Goal: Book appointment/travel/reservation

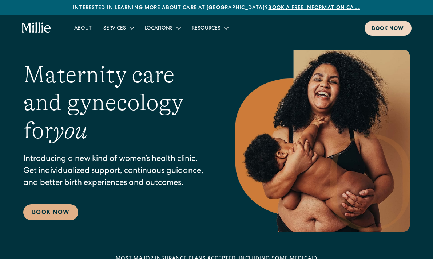
click at [382, 29] on div "Book now" at bounding box center [388, 29] width 32 height 8
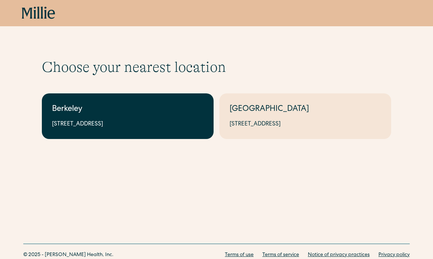
click at [190, 122] on div "2999 Regent St, Suite 524, Berkeley, CA 94705" at bounding box center [128, 124] width 152 height 9
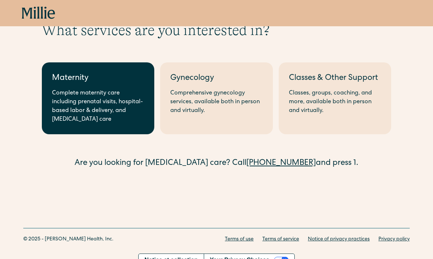
scroll to position [38, 0]
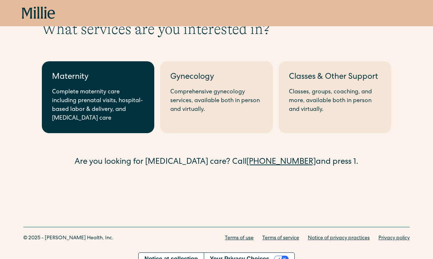
click at [125, 115] on div "Complete maternity care including prenatal visits, hospital-based labor & deliv…" at bounding box center [98, 105] width 92 height 35
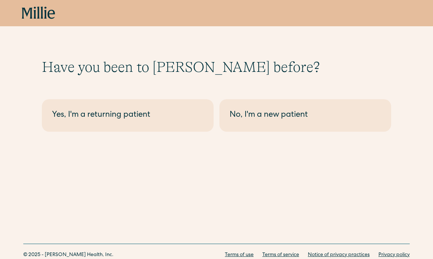
click at [254, 97] on div "Berkeley - Maternity Yes, I'm a returning patient No, I'm a new patient" at bounding box center [217, 112] width 350 height 38
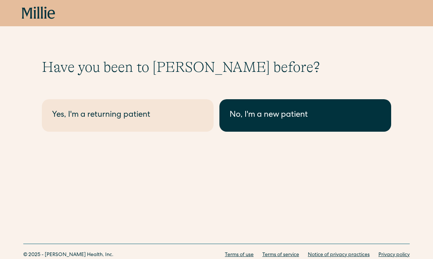
click at [252, 107] on link "No, I'm a new patient" at bounding box center [306, 115] width 172 height 32
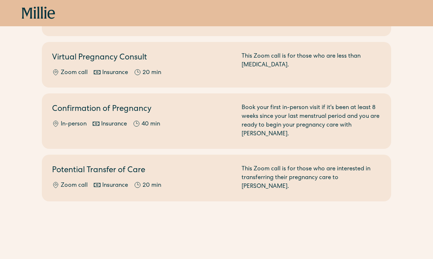
scroll to position [136, 0]
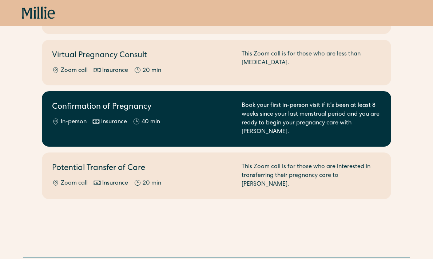
click at [248, 121] on link "Confirmation of Pregnancy In-person Insurance 40 min Book your first in-person …" at bounding box center [217, 118] width 350 height 55
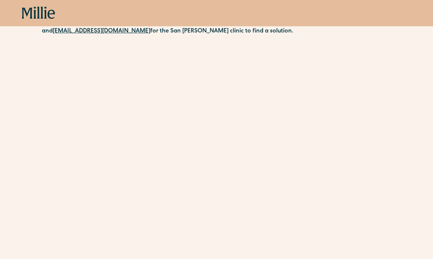
scroll to position [400, 0]
